Goal: Learn about a topic: Learn about a topic

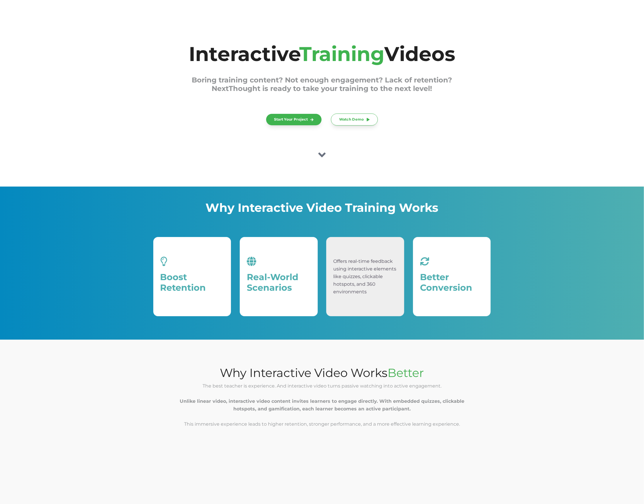
click at [344, 271] on div "Real-Time Feedback" at bounding box center [365, 277] width 64 height 40
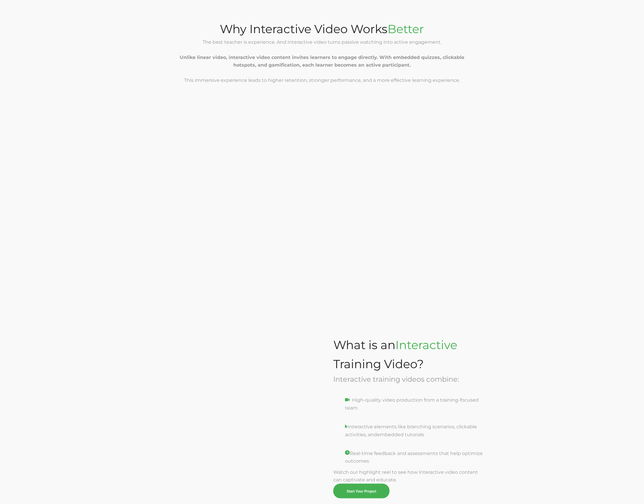
scroll to position [465, 0]
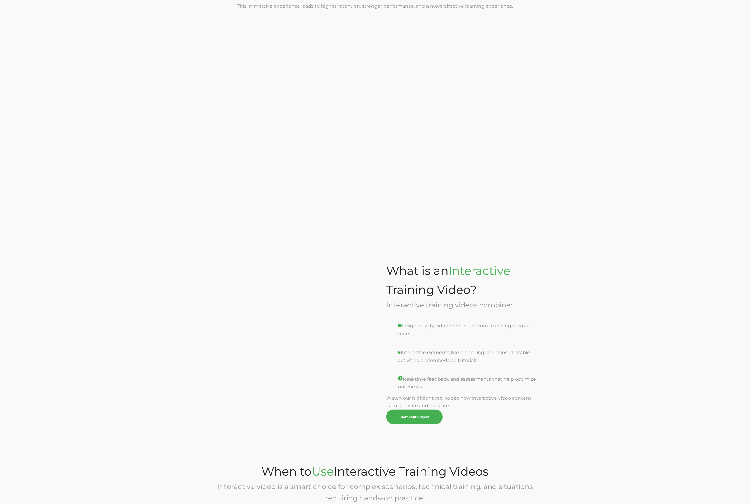
scroll to position [465, 0]
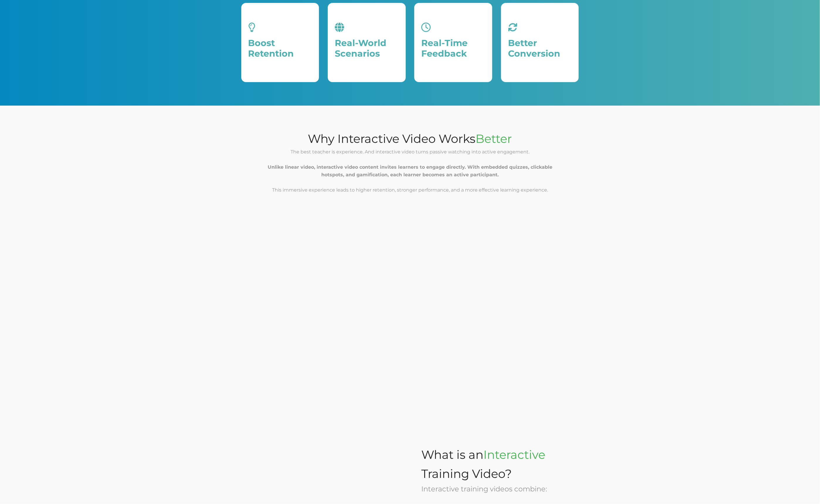
scroll to position [237, 0]
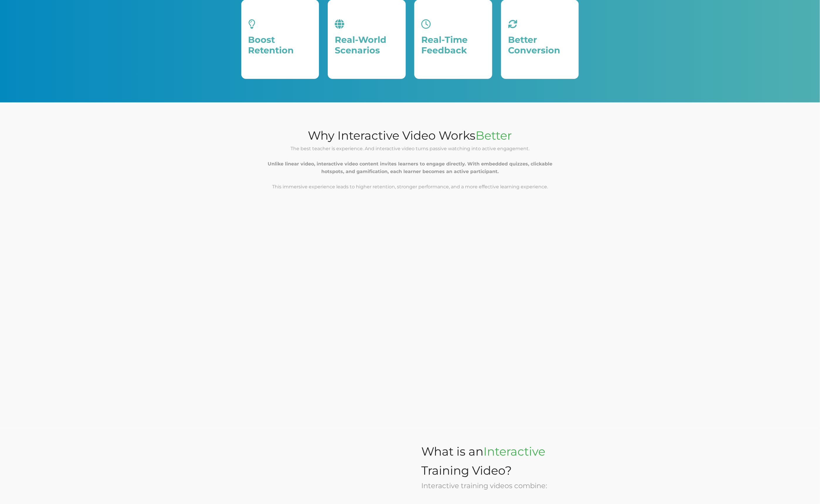
click at [709, 328] on div "Why Interactive Video Works Better The best teacher is experience. And interact…" at bounding box center [410, 264] width 820 height 325
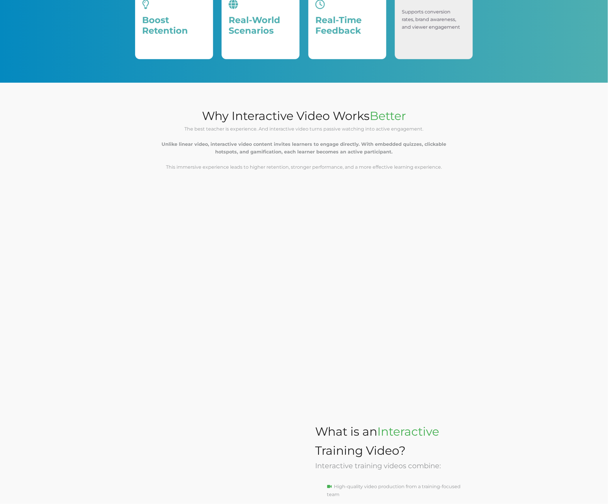
scroll to position [198, 0]
